Goal: Task Accomplishment & Management: Use online tool/utility

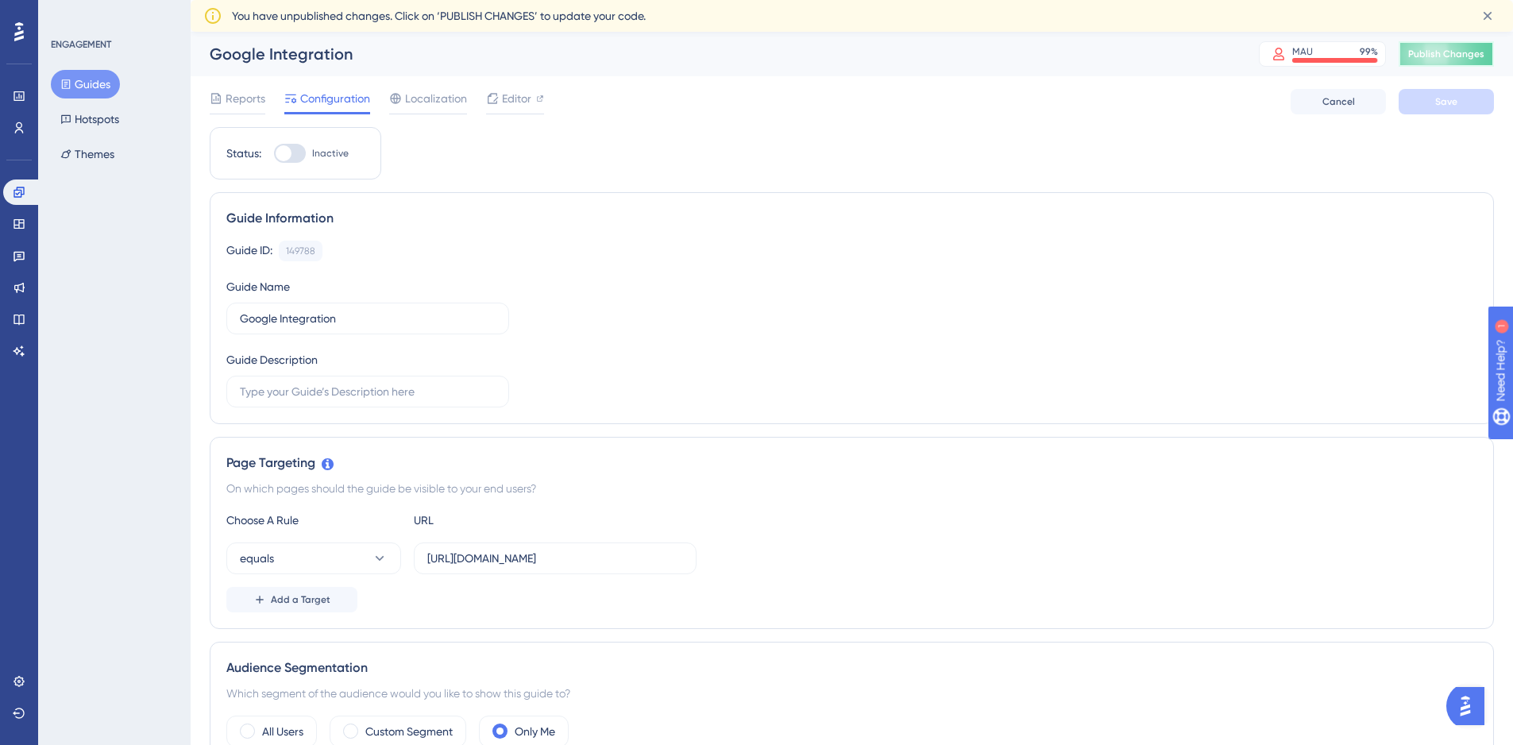
click at [1432, 53] on span "Publish Changes" at bounding box center [1446, 54] width 76 height 13
